Goal: Task Accomplishment & Management: Complete application form

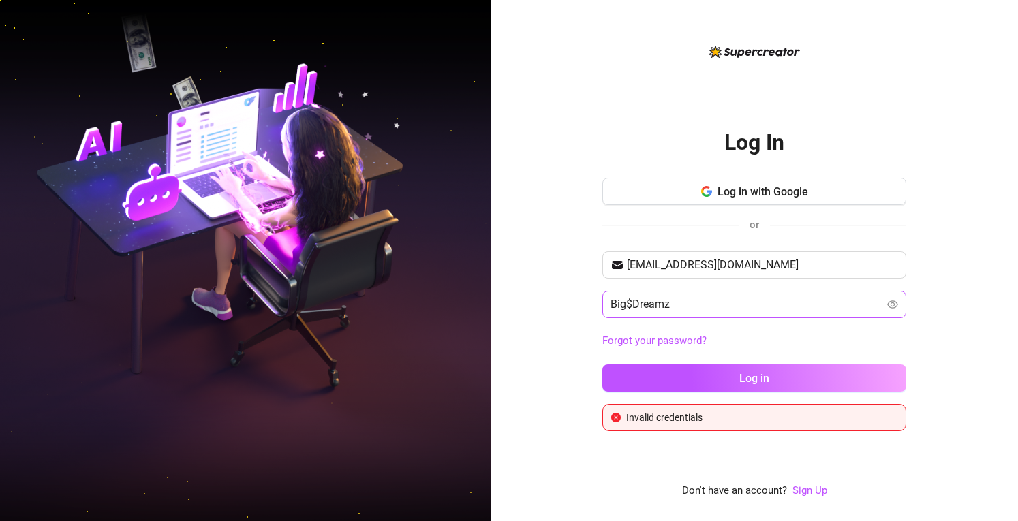
click at [659, 296] on input "Big$Dreamz" at bounding box center [747, 304] width 274 height 16
click at [876, 139] on div "Log In Log in with Google or [EMAIL_ADDRESS][DOMAIN_NAME] Big$Dreamz Forgot you…" at bounding box center [754, 270] width 304 height 321
drag, startPoint x: 746, startPoint y: 61, endPoint x: 837, endPoint y: 79, distance: 93.0
click at [837, 79] on div "Log In Log in with Google or [EMAIL_ADDRESS][DOMAIN_NAME] Big$Dreamz Forgot you…" at bounding box center [754, 272] width 304 height 456
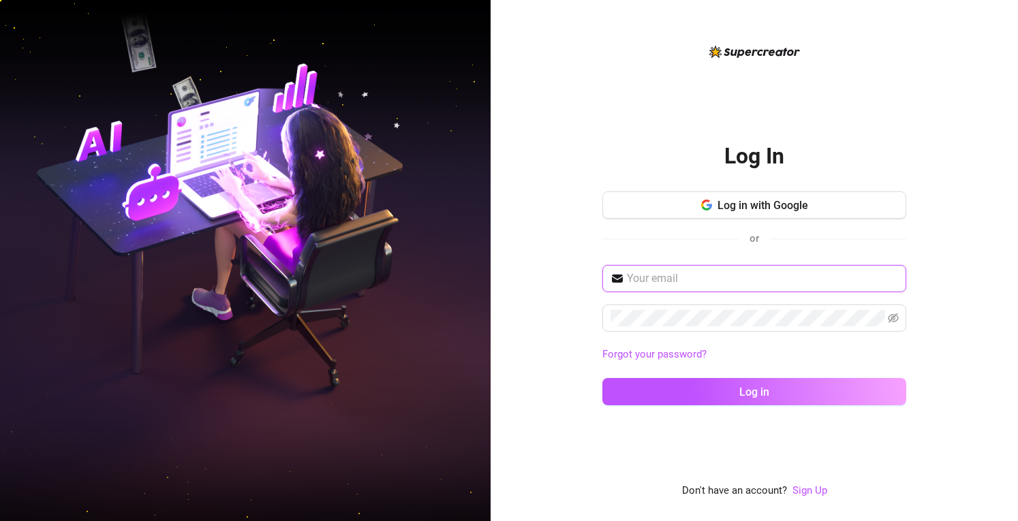
click at [687, 273] on input "text" at bounding box center [762, 278] width 271 height 16
type input "elle@sinfluenced.com"
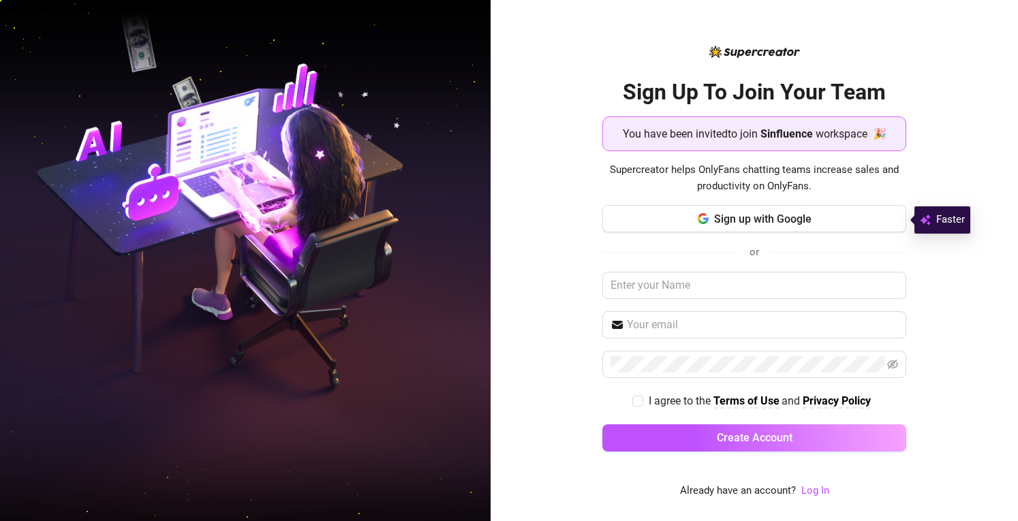
click at [936, 57] on div "Sign Up To Join Your Team You have been invited to join Sinfluence workspace 🎉 …" at bounding box center [754, 260] width 527 height 521
click at [686, 284] on input "text" at bounding box center [754, 285] width 305 height 27
click at [759, 223] on span "Sign up with Google" at bounding box center [762, 219] width 97 height 13
